Goal: Task Accomplishment & Management: Manage account settings

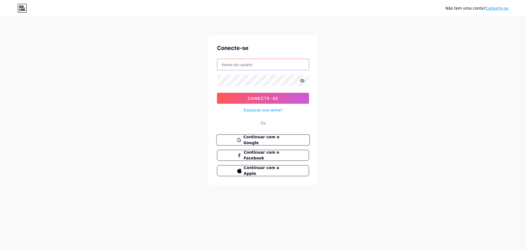
type input "[EMAIL_ADDRESS][DOMAIN_NAME]"
click at [279, 140] on font "Continuar com o Google" at bounding box center [261, 140] width 36 height 10
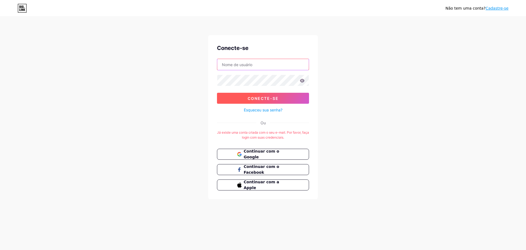
type input "[EMAIL_ADDRESS][DOMAIN_NAME]"
click at [264, 96] on font "Conecte-se" at bounding box center [263, 98] width 31 height 5
